Goal: Download file/media

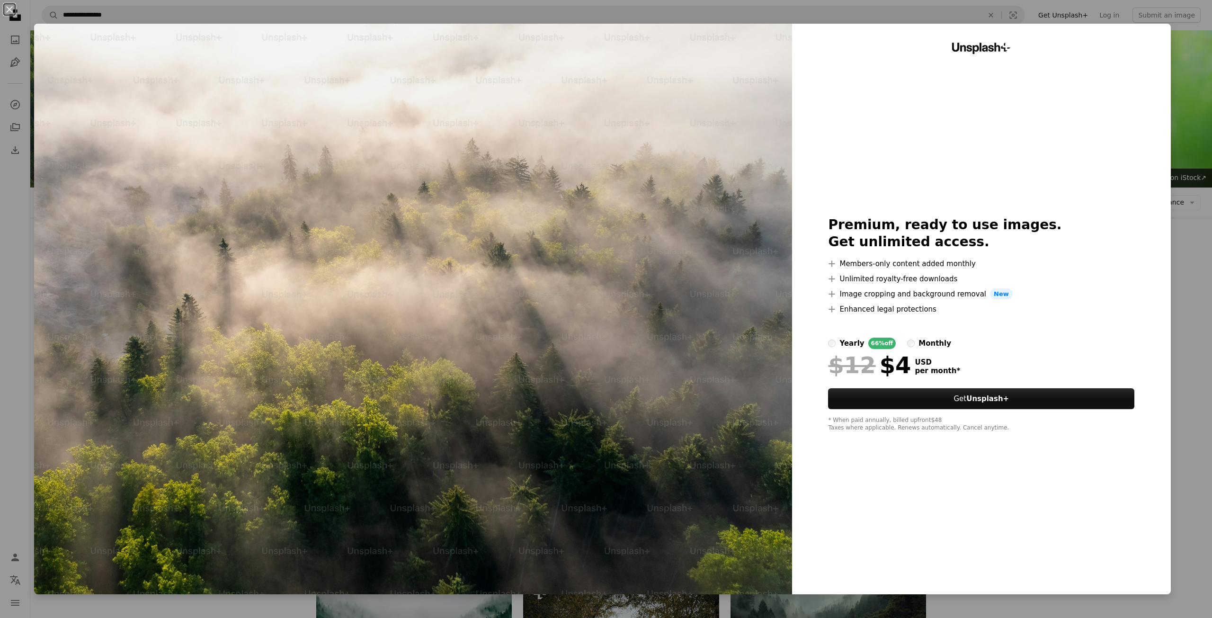
click at [1175, 61] on div "An X shape Unsplash+ Premium, ready to use images. Get unlimited access. A plus…" at bounding box center [606, 309] width 1212 height 618
click at [1175, 61] on img at bounding box center [1095, 108] width 236 height 157
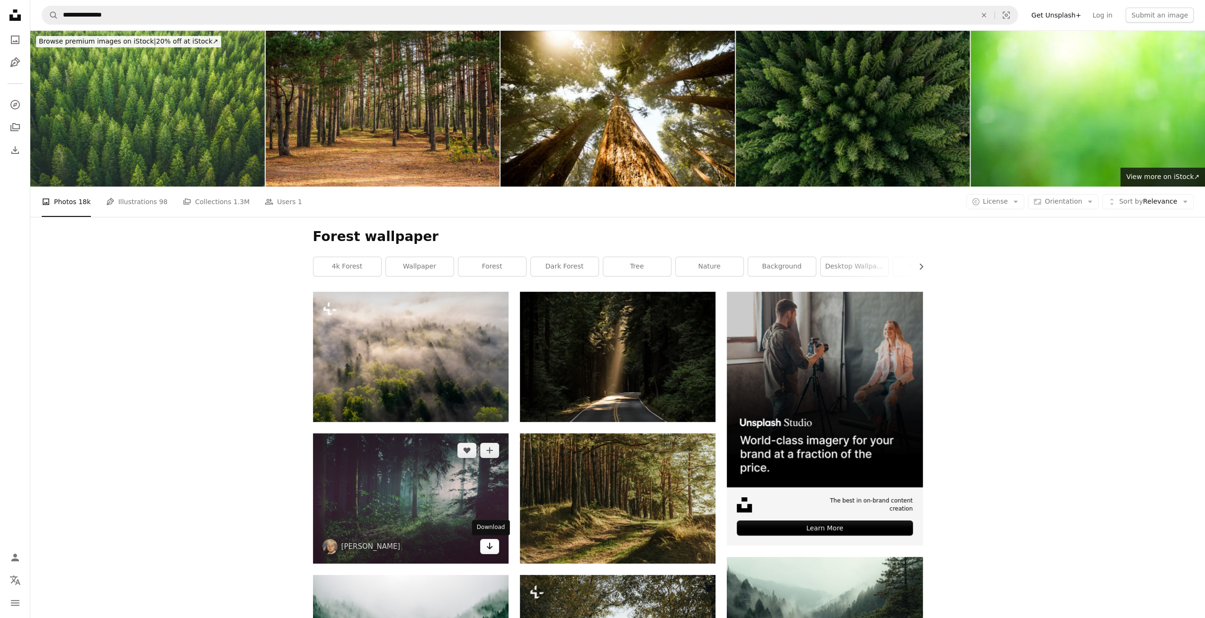
click at [495, 543] on link "Arrow pointing down" at bounding box center [489, 546] width 19 height 15
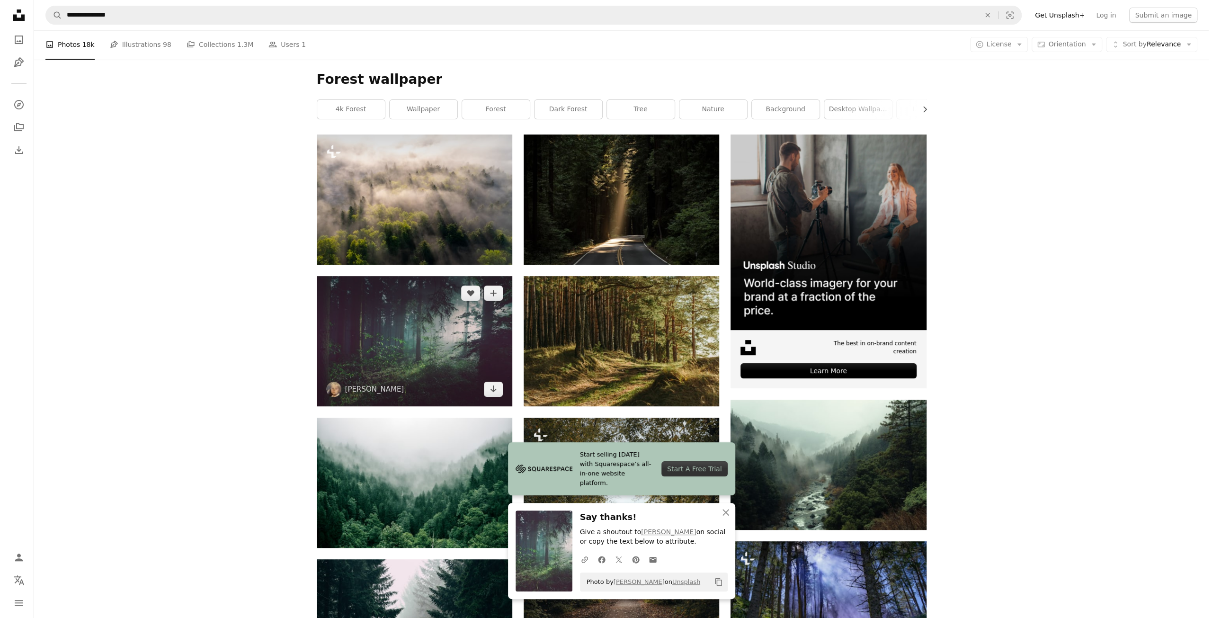
scroll to position [189, 0]
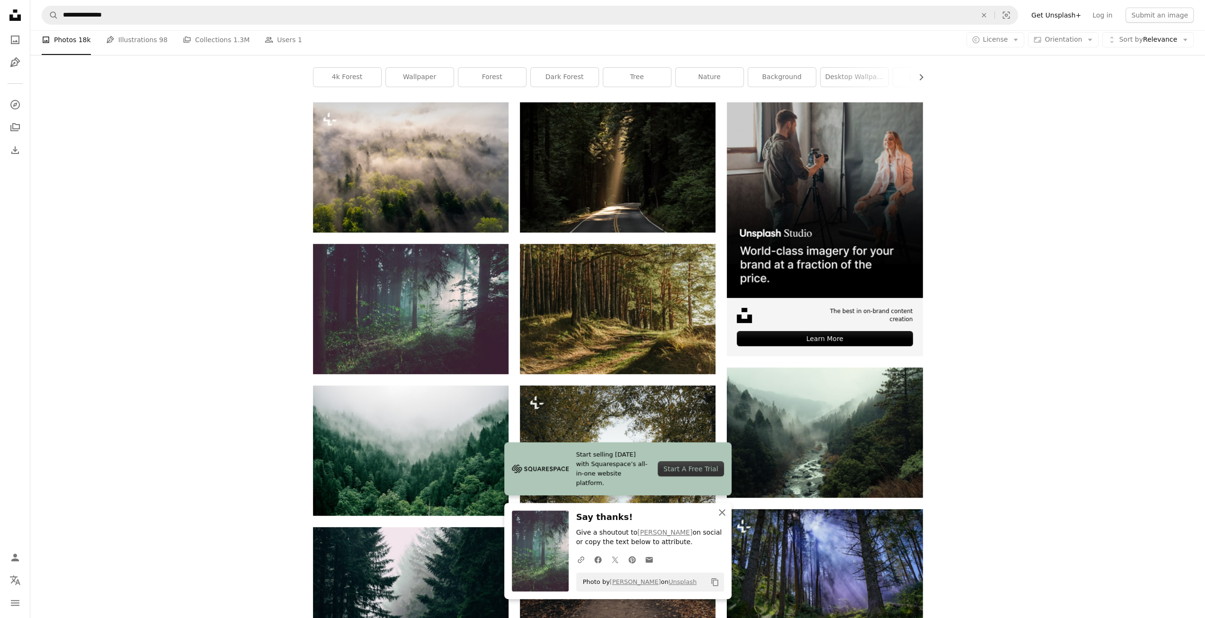
click at [724, 509] on icon "An X shape" at bounding box center [722, 512] width 11 height 11
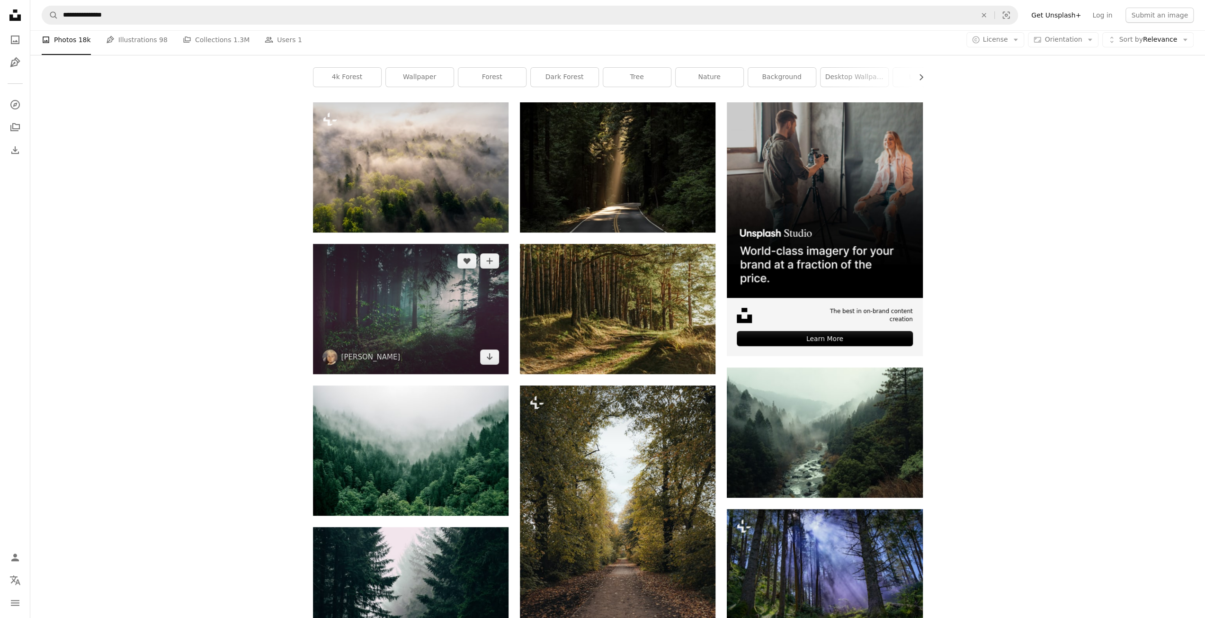
click at [374, 323] on img at bounding box center [411, 309] width 196 height 130
